Goal: Task Accomplishment & Management: Manage account settings

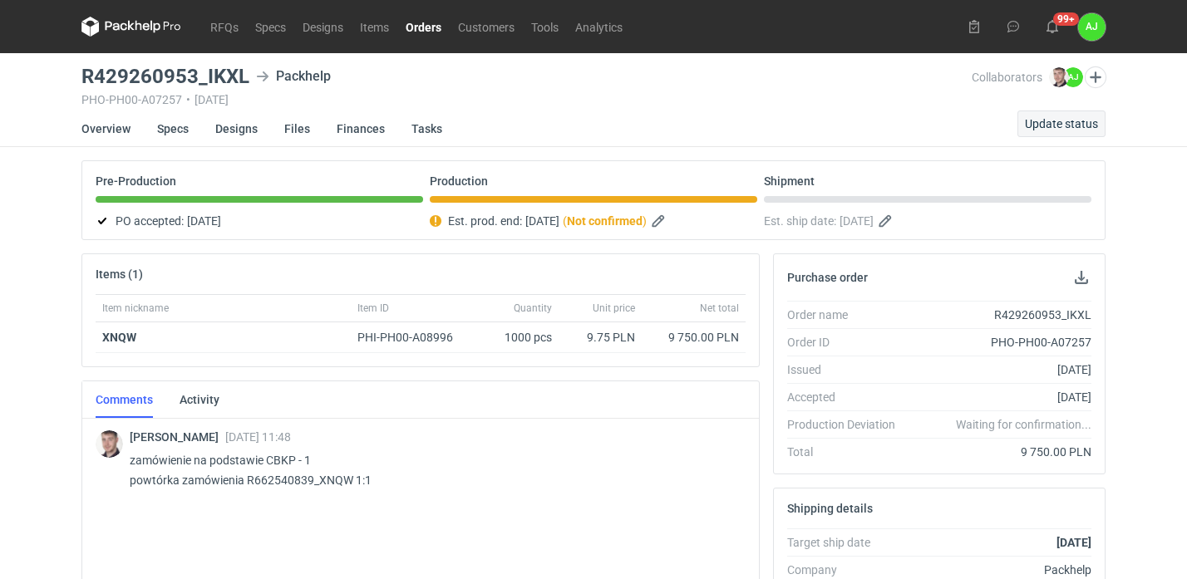
click at [1063, 119] on span "Update status" at bounding box center [1061, 124] width 73 height 12
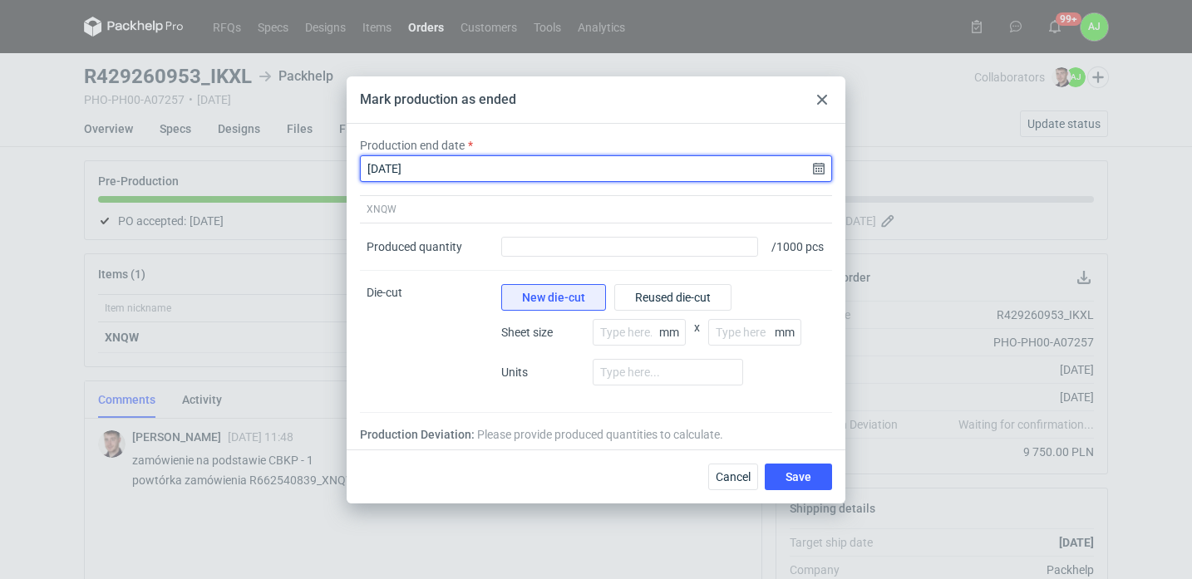
click at [434, 162] on input "[DATE]" at bounding box center [596, 168] width 472 height 27
type input "[DATE]"
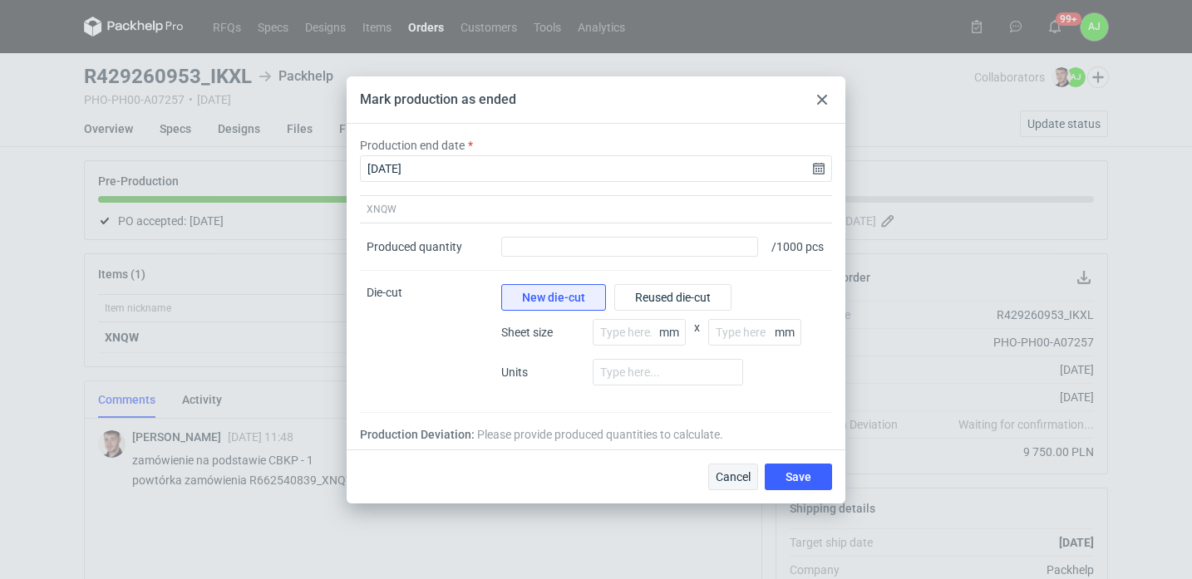
click at [735, 483] on span "Cancel" at bounding box center [733, 477] width 35 height 12
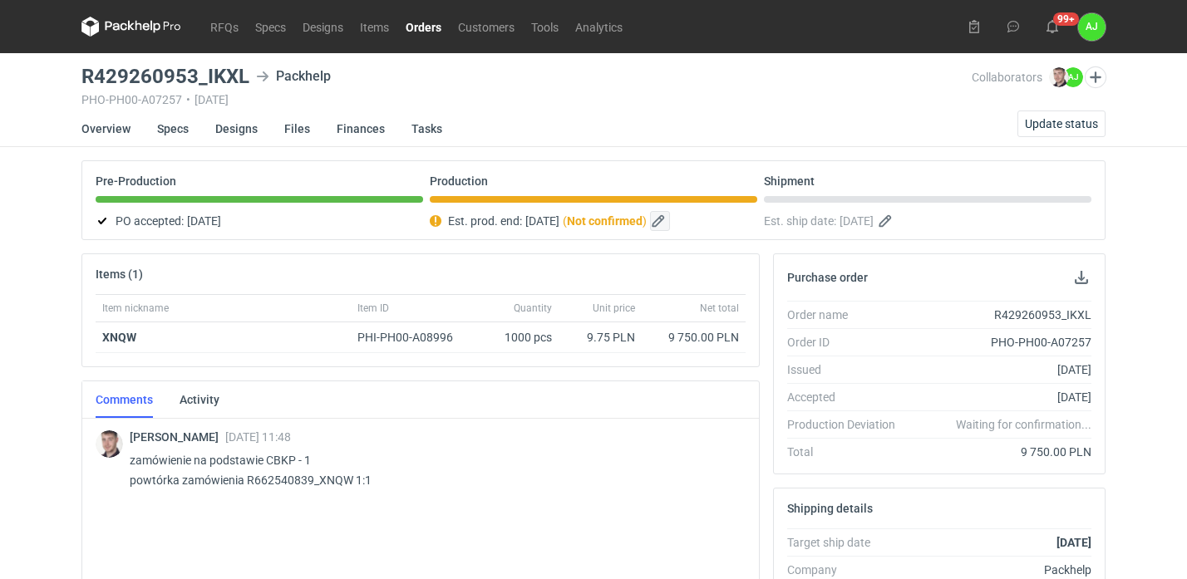
click at [670, 220] on button "button" at bounding box center [660, 221] width 20 height 20
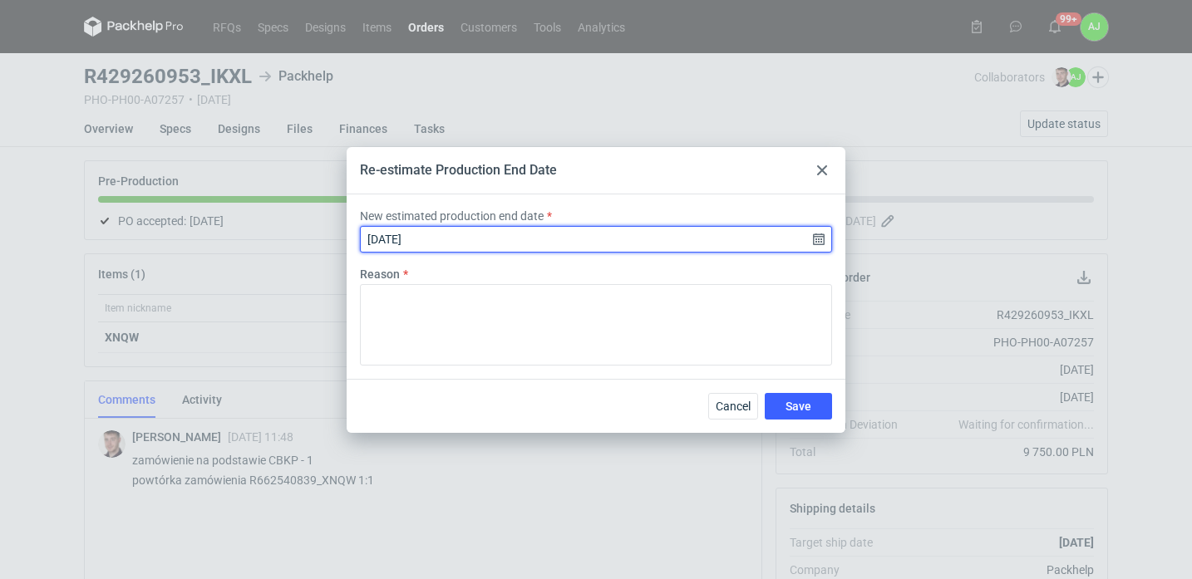
click at [447, 241] on input "[DATE]" at bounding box center [596, 239] width 472 height 27
type input "[DATE]"
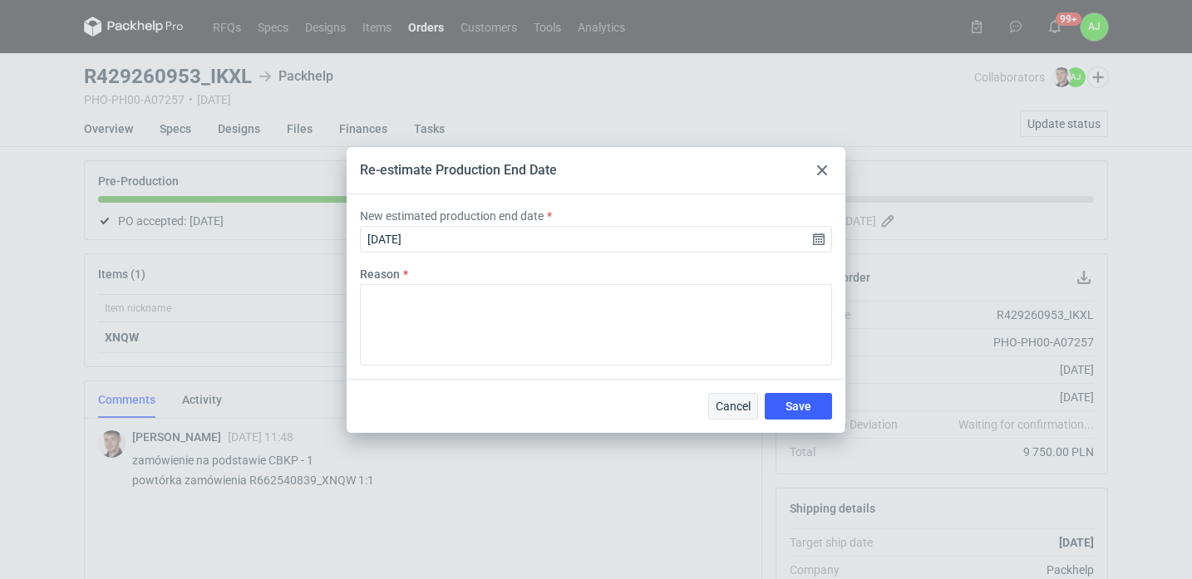
click at [740, 402] on span "Cancel" at bounding box center [733, 407] width 35 height 12
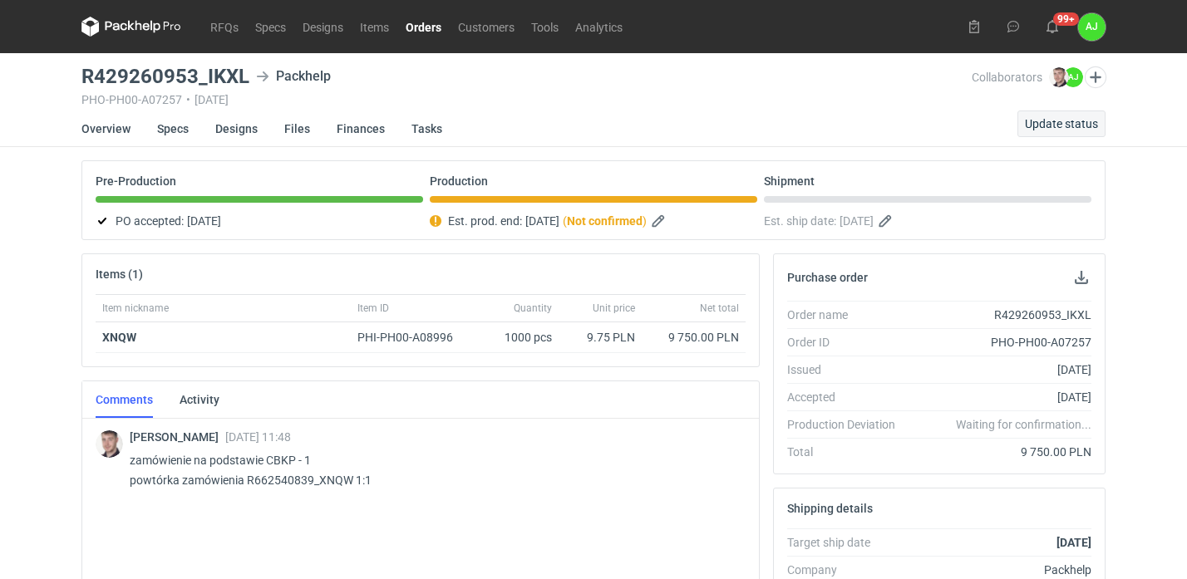
click at [1056, 119] on span "Update status" at bounding box center [1061, 124] width 73 height 12
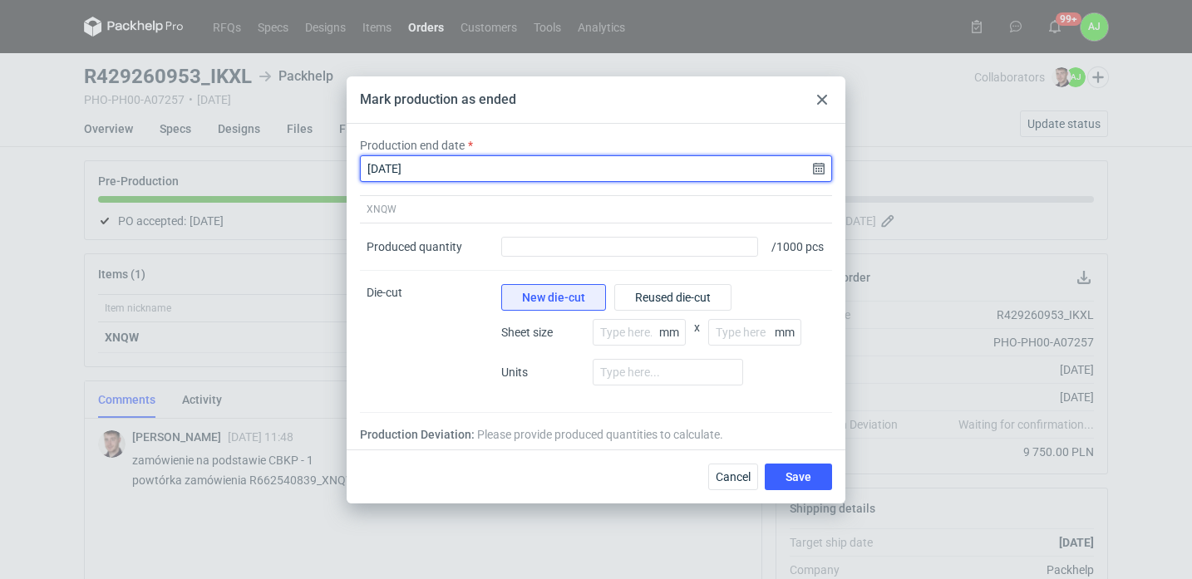
click at [818, 158] on input "[DATE]" at bounding box center [596, 168] width 472 height 27
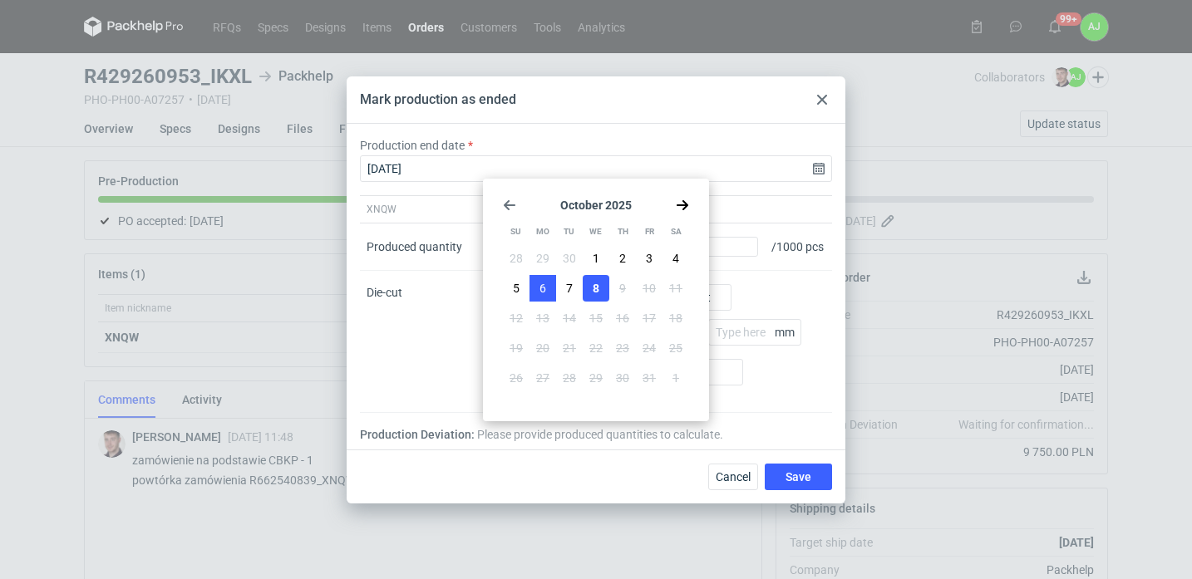
click at [546, 287] on button "6" at bounding box center [543, 288] width 27 height 27
type input "[DATE]"
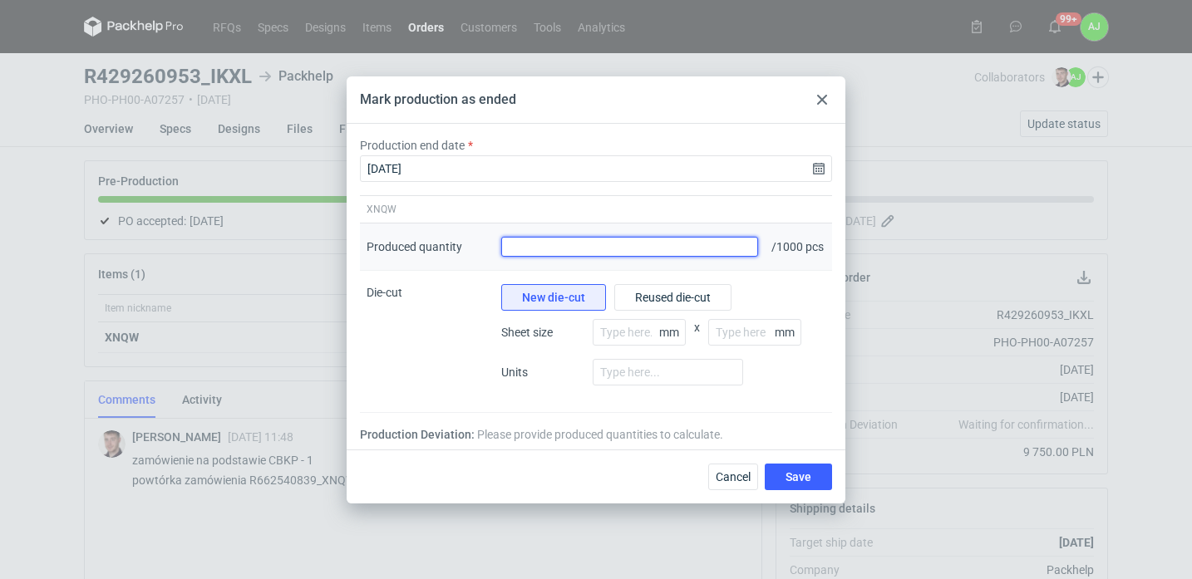
click at [599, 253] on input "Produced quantity" at bounding box center [629, 247] width 257 height 20
type input "1000"
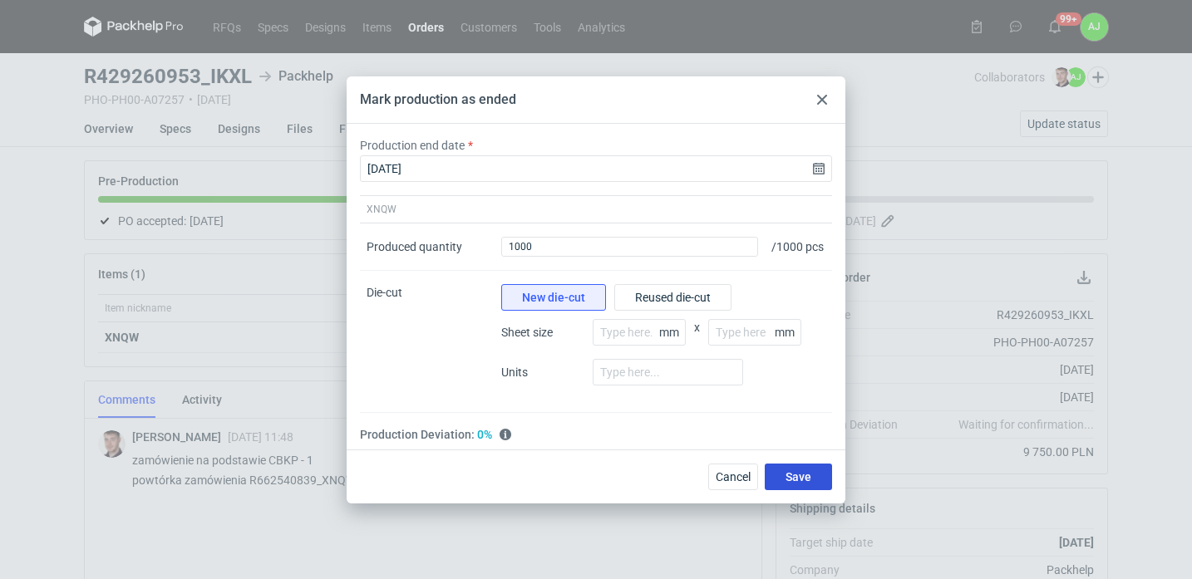
click at [805, 483] on span "Save" at bounding box center [799, 477] width 26 height 12
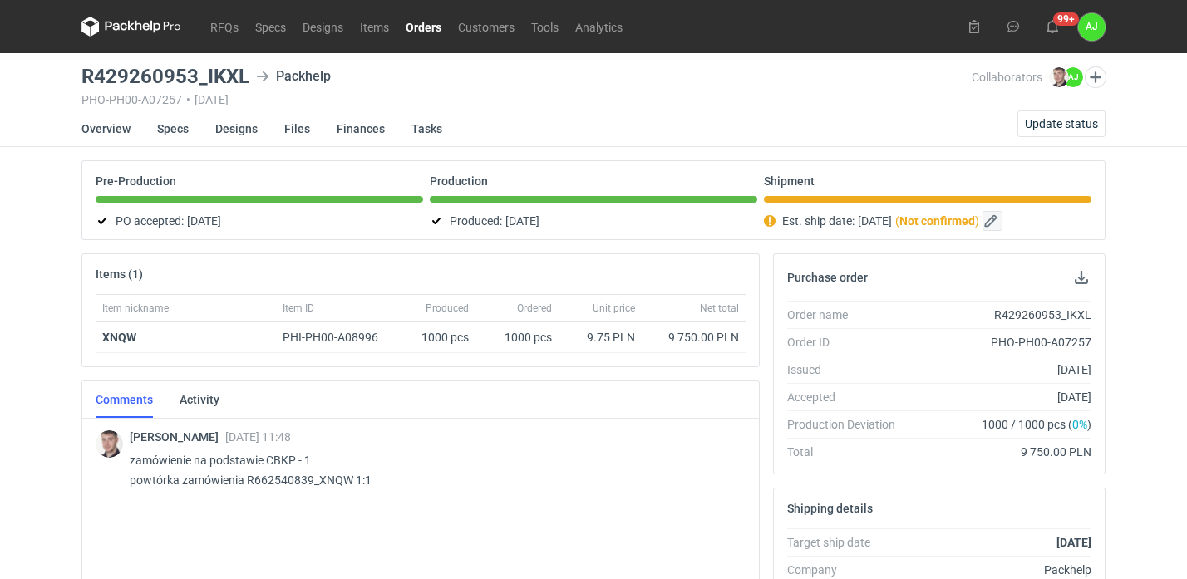
click at [1002, 219] on button "button" at bounding box center [993, 221] width 20 height 20
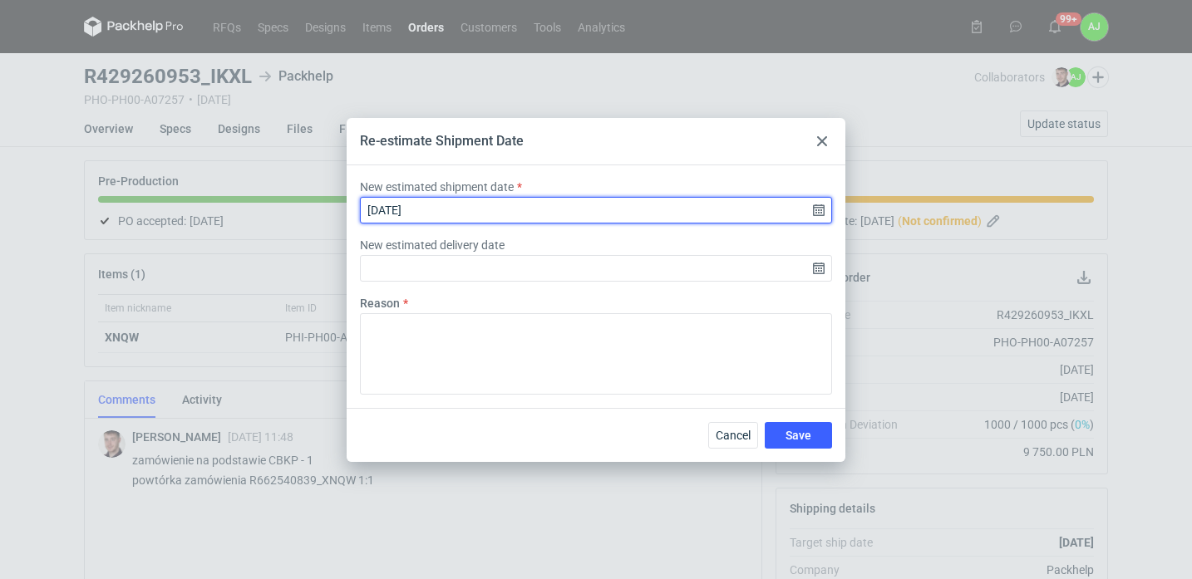
click at [431, 209] on input "[DATE]" at bounding box center [596, 210] width 472 height 27
click at [817, 212] on input "[DATE]" at bounding box center [596, 210] width 472 height 27
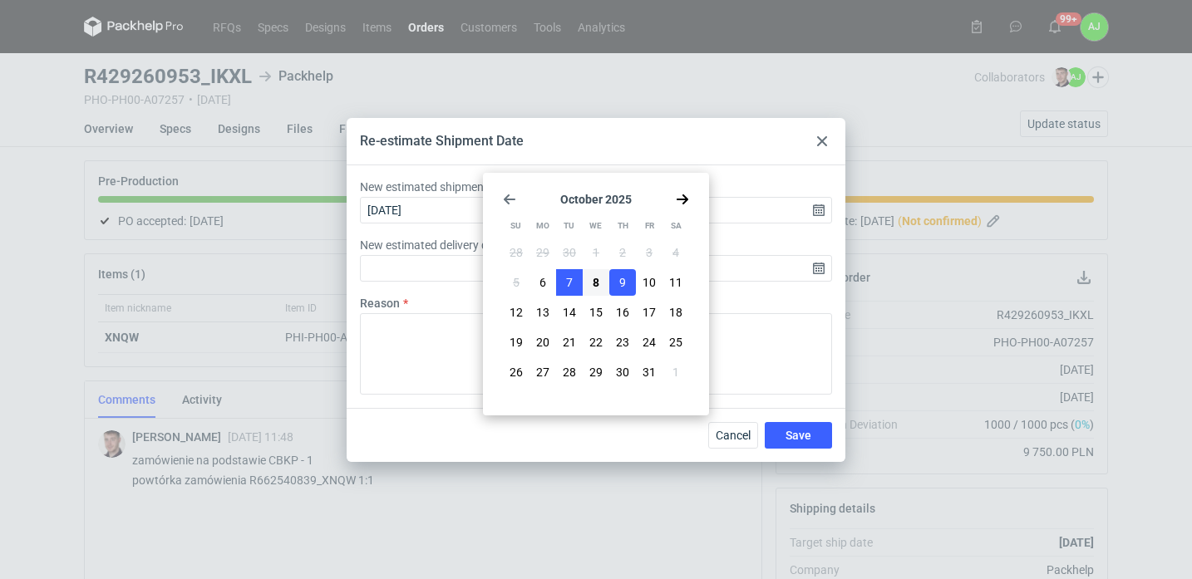
click at [574, 283] on button "7" at bounding box center [569, 282] width 27 height 27
type input "[DATE]"
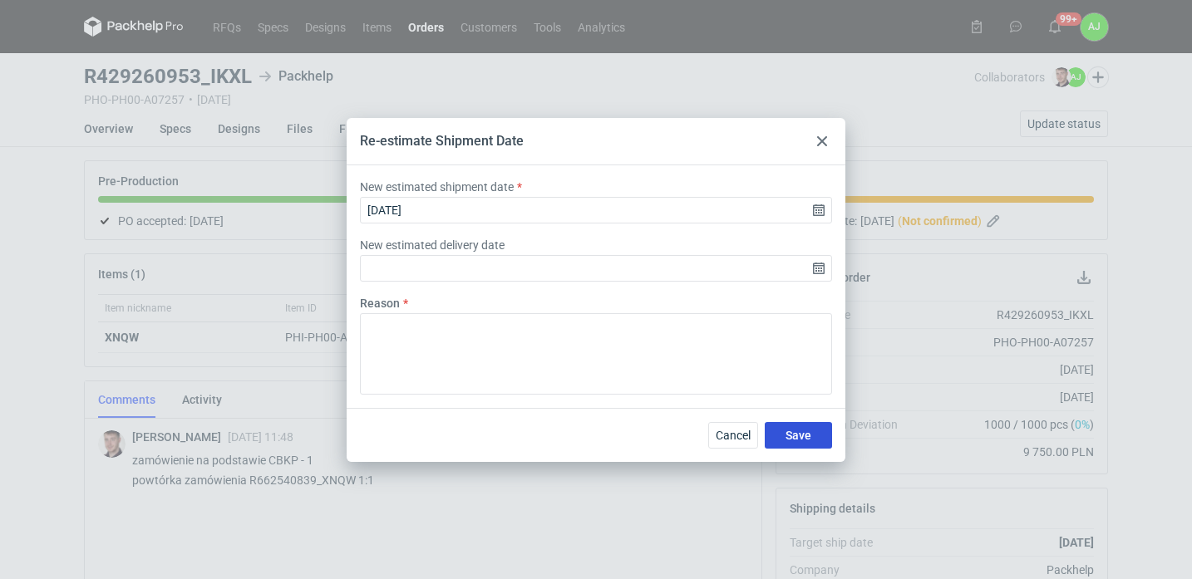
click at [797, 435] on span "Save" at bounding box center [799, 436] width 26 height 12
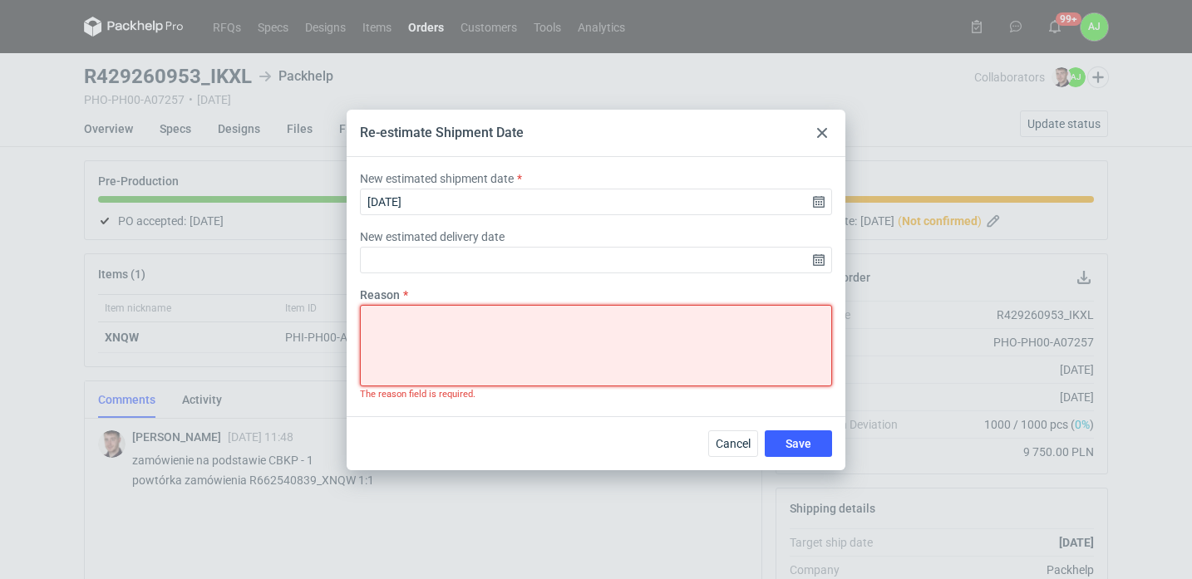
click at [376, 323] on textarea "Reason" at bounding box center [596, 345] width 472 height 81
type textarea "."
click at [801, 441] on span "Save" at bounding box center [799, 444] width 26 height 12
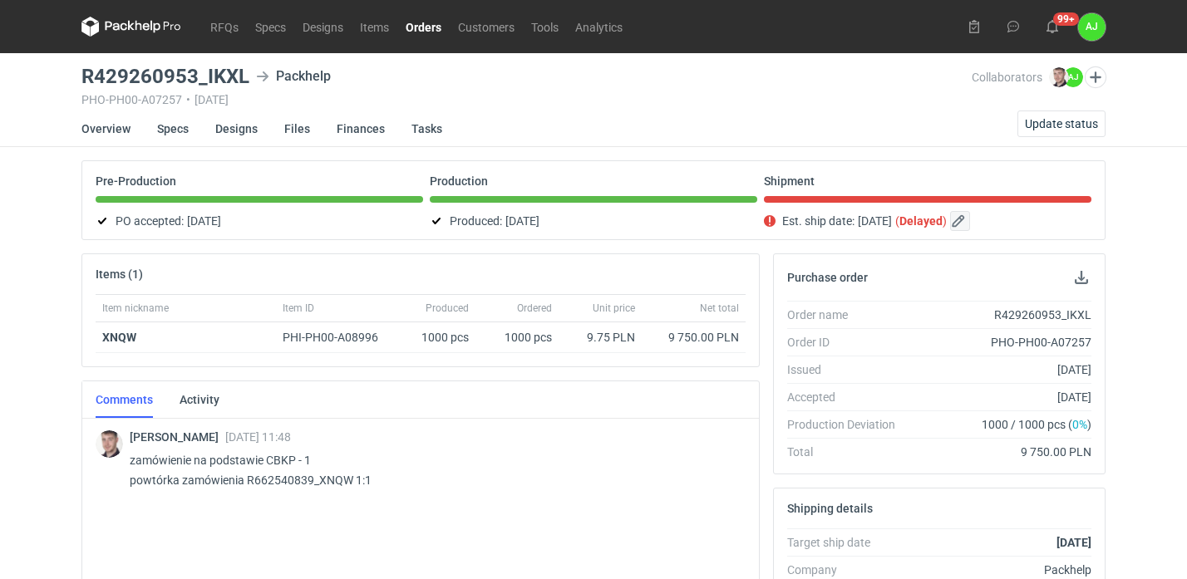
click at [970, 219] on button "button" at bounding box center [960, 221] width 20 height 20
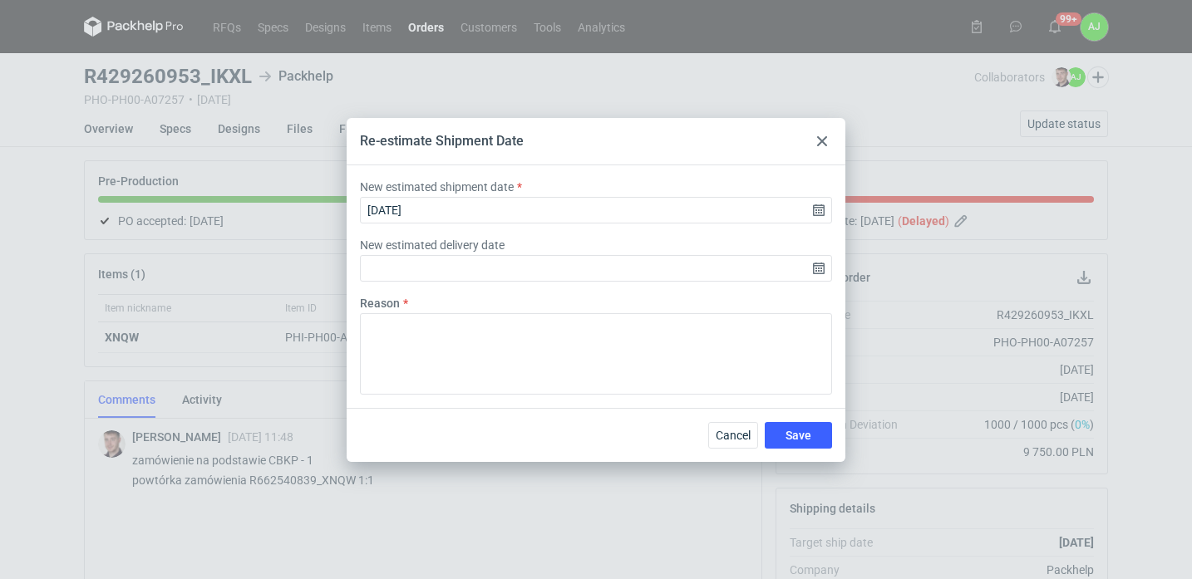
click at [822, 136] on icon at bounding box center [822, 141] width 10 height 10
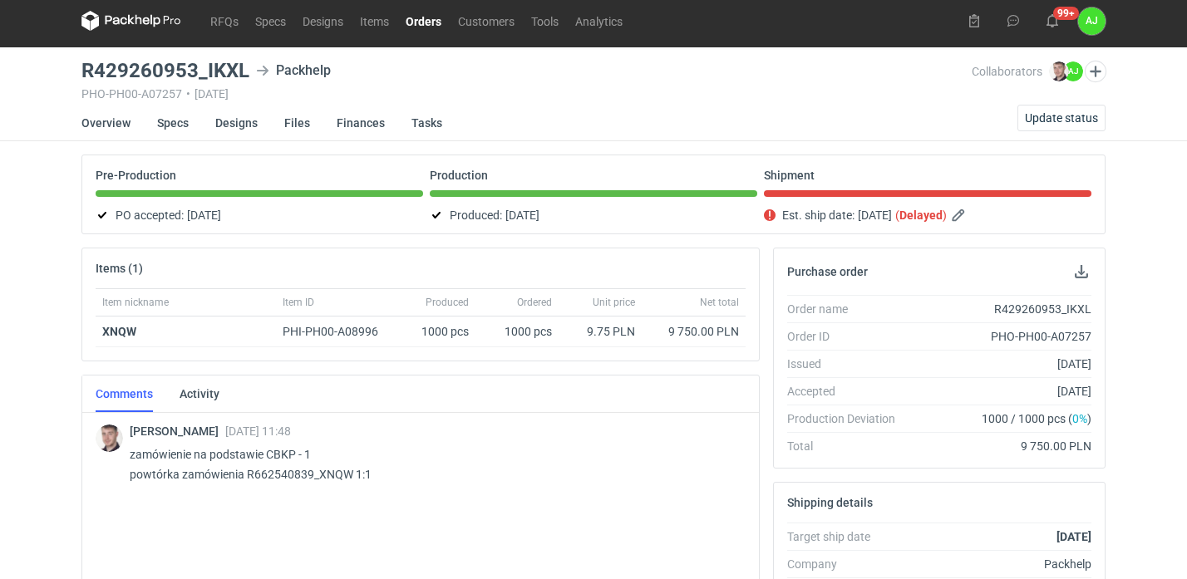
scroll to position [2, 0]
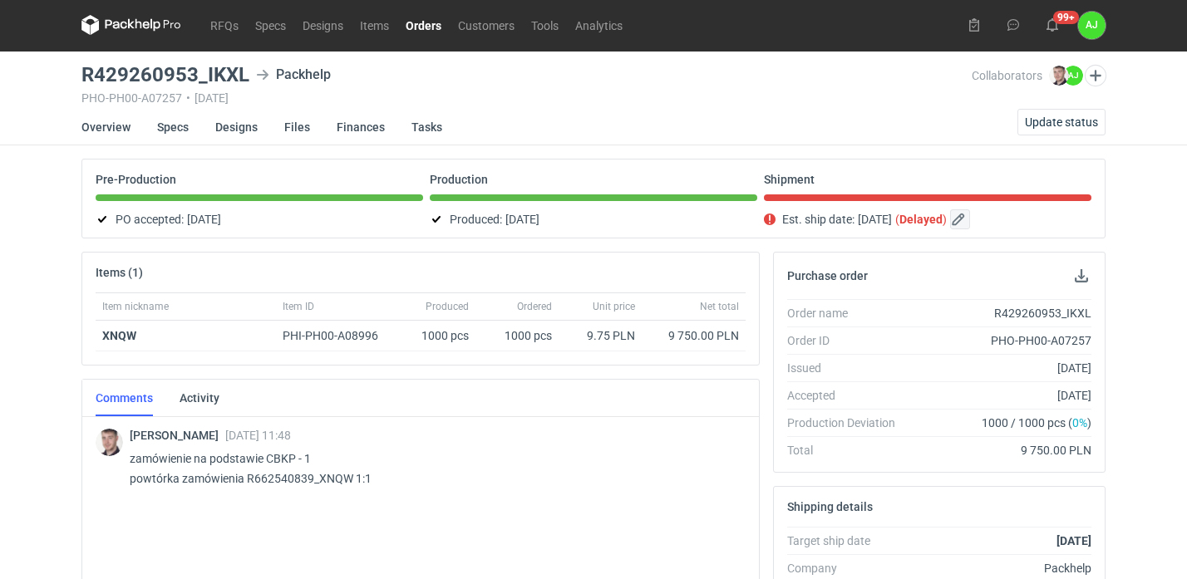
click at [970, 220] on button "button" at bounding box center [960, 219] width 20 height 20
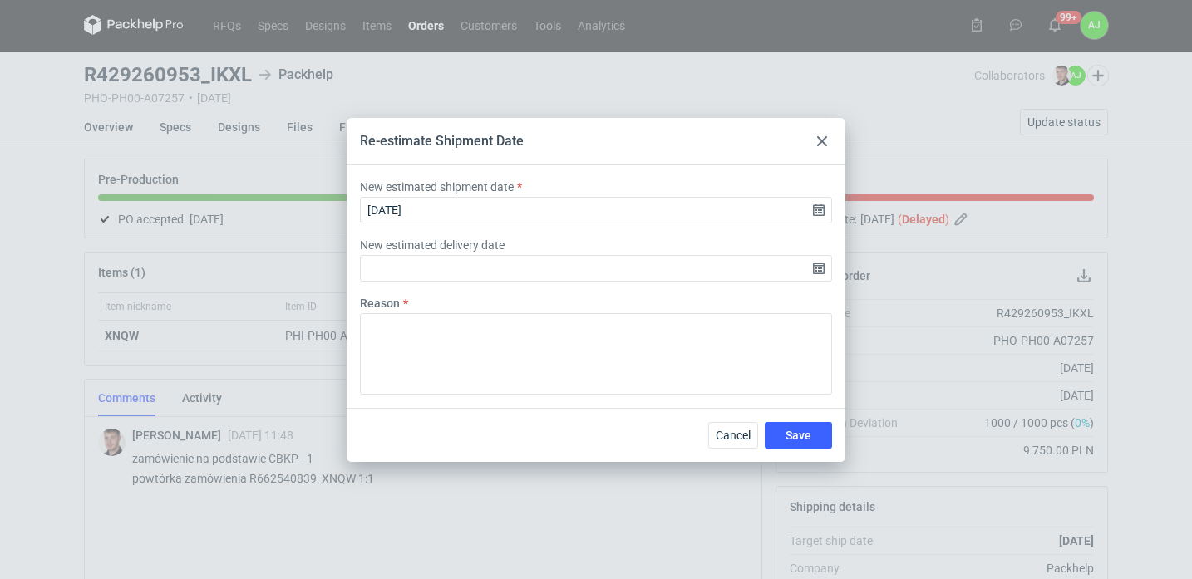
click at [825, 144] on icon at bounding box center [822, 141] width 10 height 10
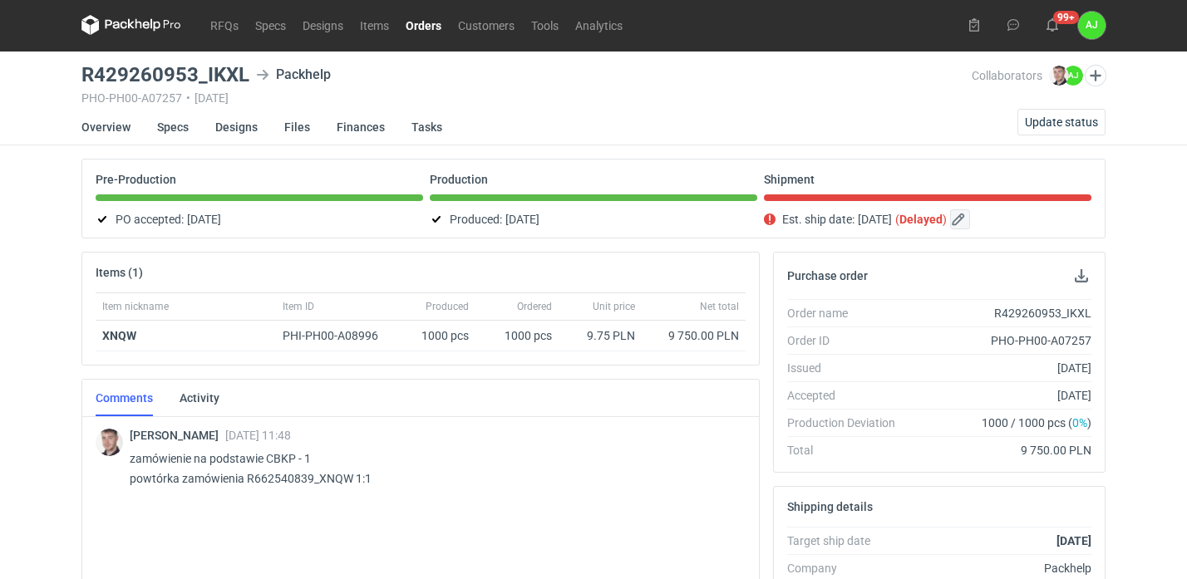
click at [970, 219] on button "button" at bounding box center [960, 219] width 20 height 20
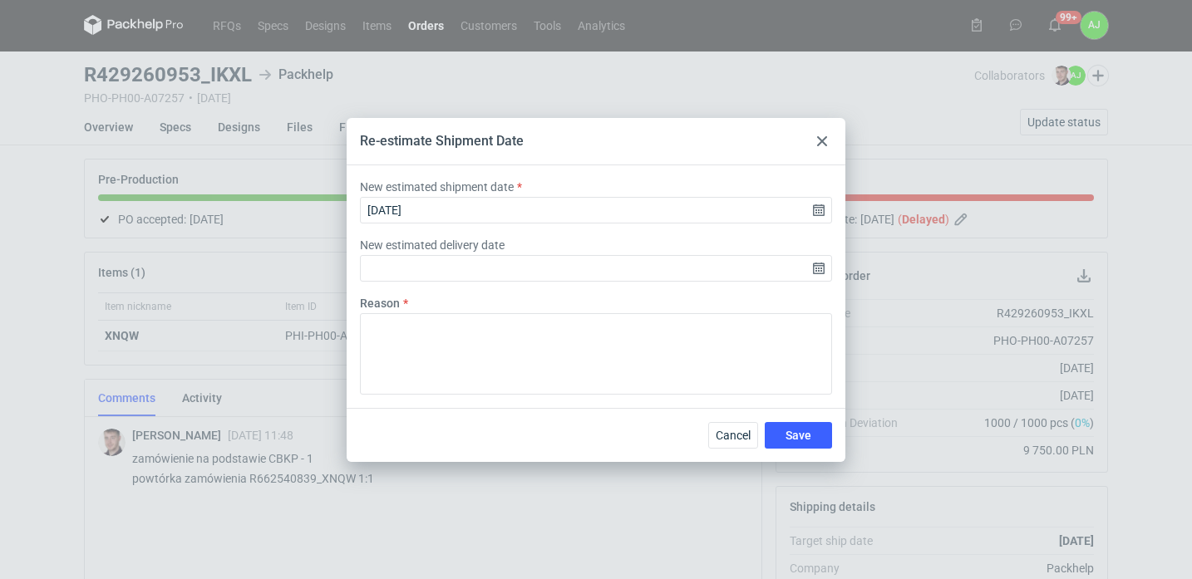
drag, startPoint x: 791, startPoint y: 430, endPoint x: 828, endPoint y: 436, distance: 37.9
click at [796, 431] on span "Save" at bounding box center [799, 436] width 26 height 12
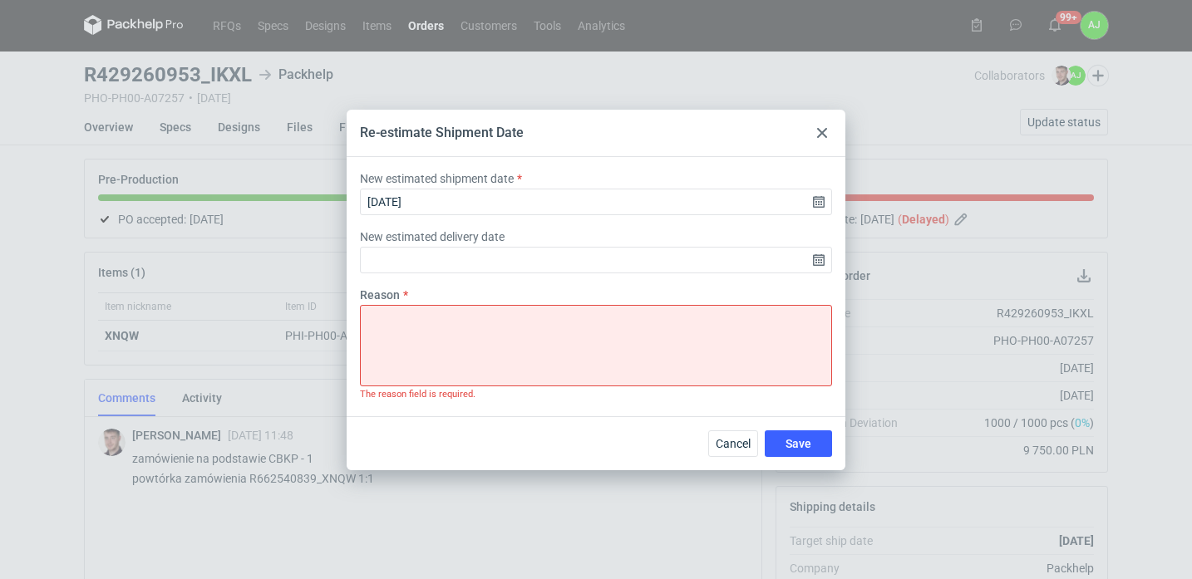
click at [824, 131] on use at bounding box center [822, 133] width 10 height 10
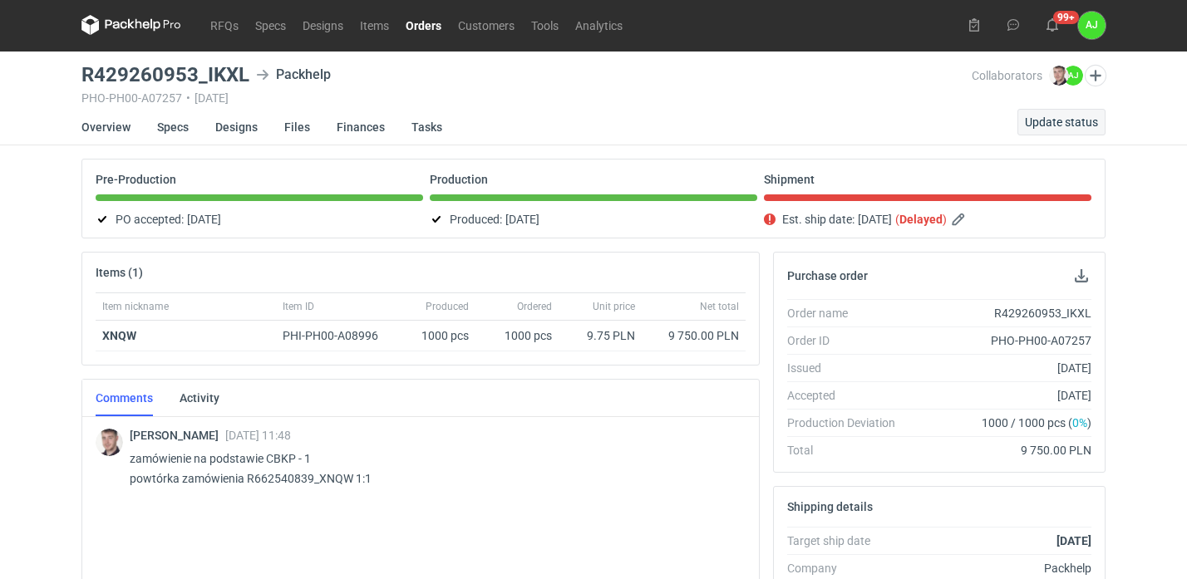
click at [1076, 128] on span "Update status" at bounding box center [1061, 122] width 73 height 12
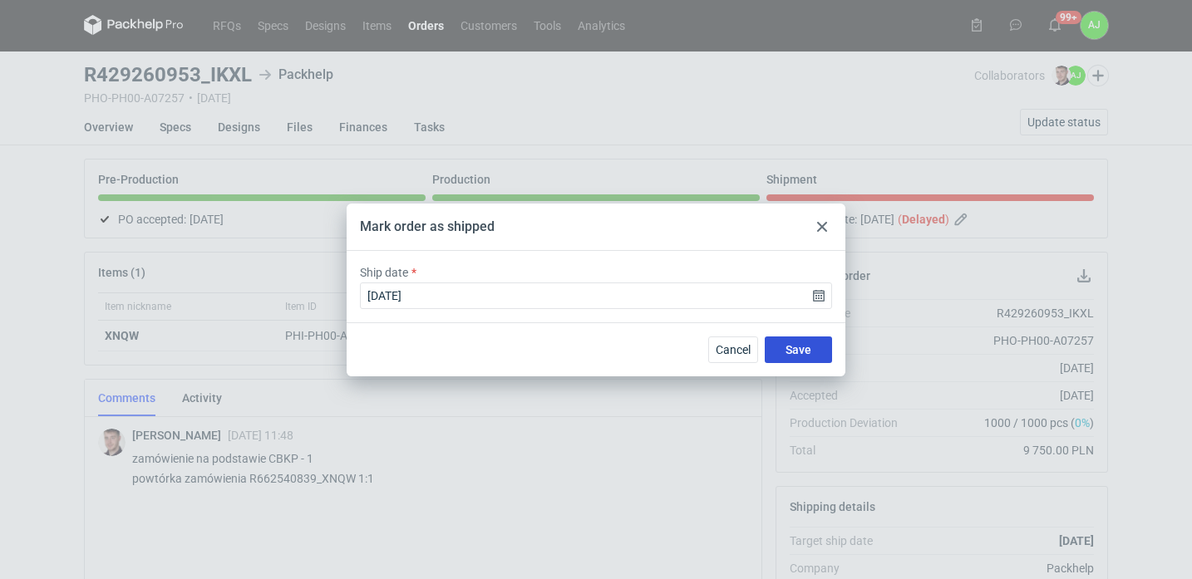
click at [791, 350] on span "Save" at bounding box center [799, 350] width 26 height 12
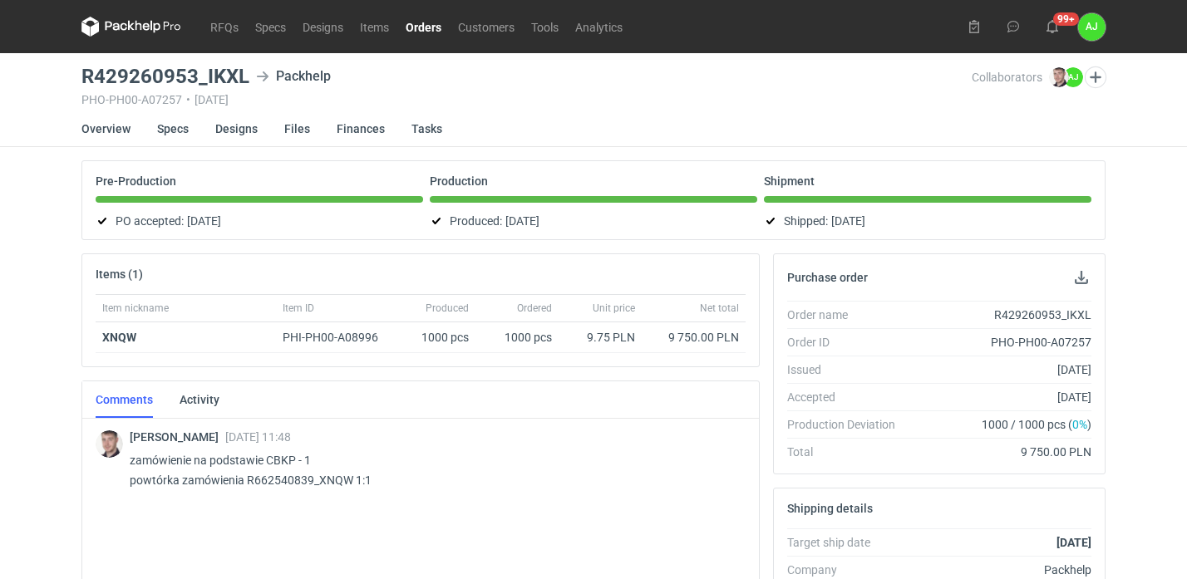
scroll to position [0, 0]
